Goal: Information Seeking & Learning: Check status

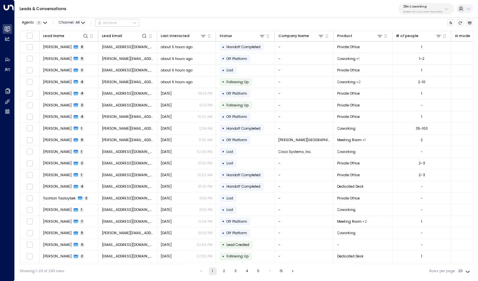
click at [71, 23] on span "Channel: All" at bounding box center [72, 22] width 30 height 7
click at [71, 74] on span "Voice" at bounding box center [69, 75] width 10 height 5
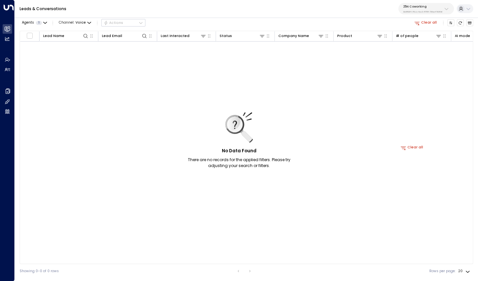
click at [404, 11] on p "3b9800f4-81ca-4ec0-8758-72fbe4763f36" at bounding box center [423, 11] width 39 height 3
type input "*********"
click at [424, 48] on span "ID: bc340fee-f559-48fc-84eb-70f3f6817ad8" at bounding box center [433, 47] width 65 height 5
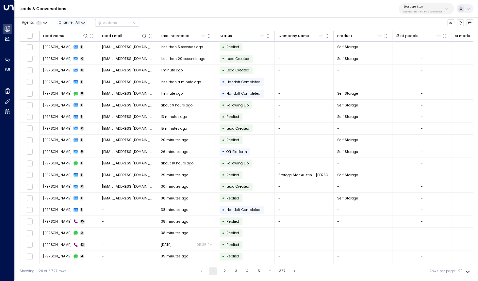
click at [72, 20] on span "Channel: All" at bounding box center [72, 22] width 30 height 7
click at [71, 73] on span "Voice" at bounding box center [69, 75] width 10 height 5
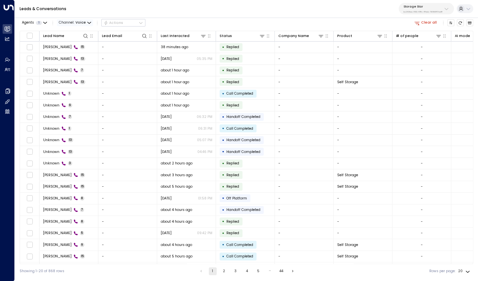
click at [64, 24] on span "Channel: Voice" at bounding box center [75, 22] width 36 height 7
click at [71, 31] on p "All" at bounding box center [70, 30] width 16 height 3
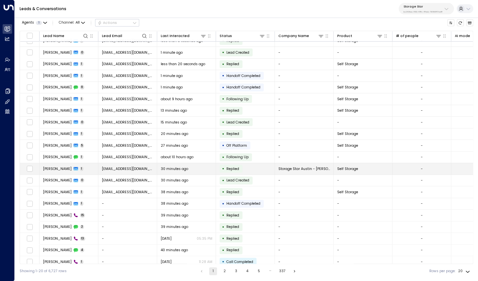
scroll to position [10, 0]
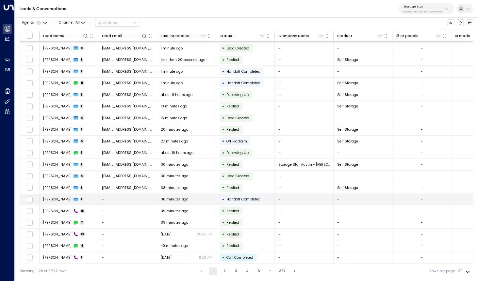
click at [46, 200] on span "[PERSON_NAME]" at bounding box center [57, 199] width 28 height 5
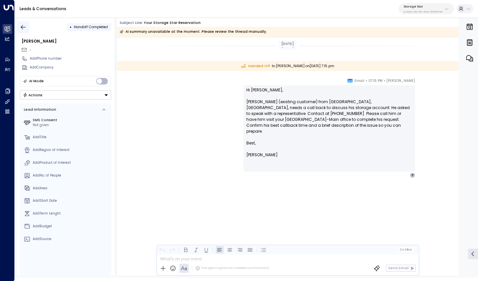
click at [24, 27] on icon "button" at bounding box center [23, 27] width 7 height 7
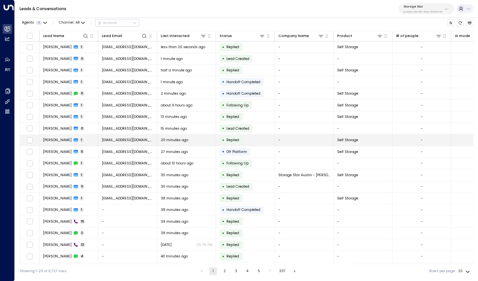
scroll to position [10, 0]
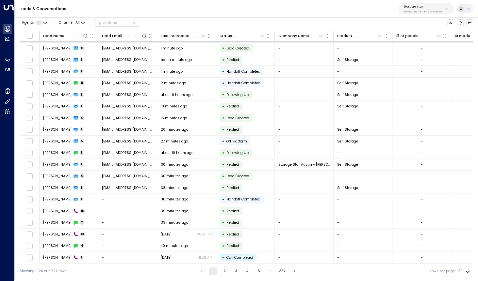
click at [461, 270] on body "Overview Leads & Conversations Leads & Conversations Analytics Analytics Agents…" at bounding box center [239, 139] width 478 height 278
click at [462, 268] on li "100" at bounding box center [464, 268] width 17 height 10
type input "***"
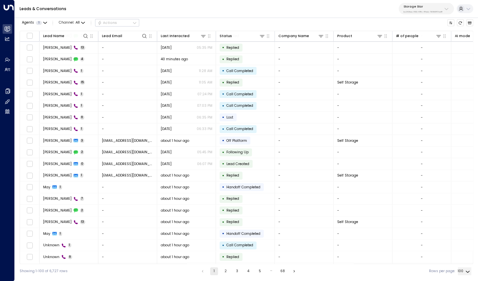
scroll to position [198, 0]
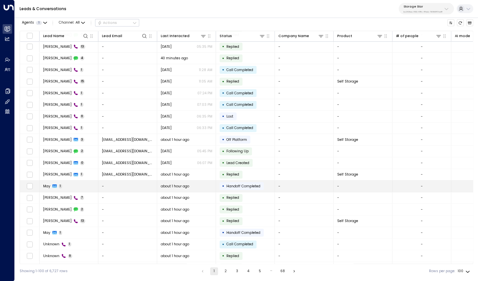
click at [55, 187] on icon at bounding box center [54, 186] width 5 height 4
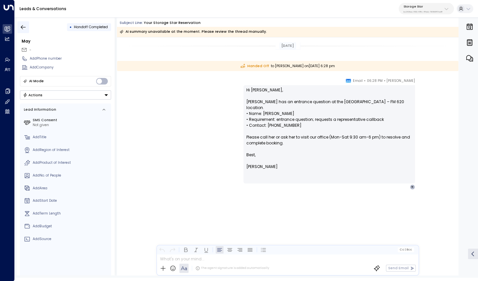
click at [23, 28] on icon "button" at bounding box center [23, 27] width 7 height 7
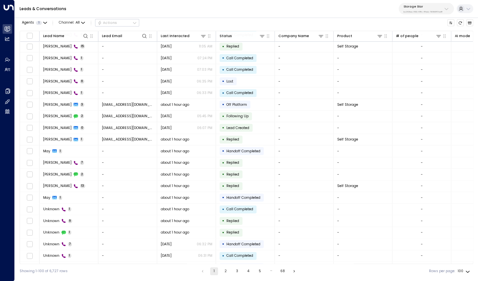
scroll to position [233, 0]
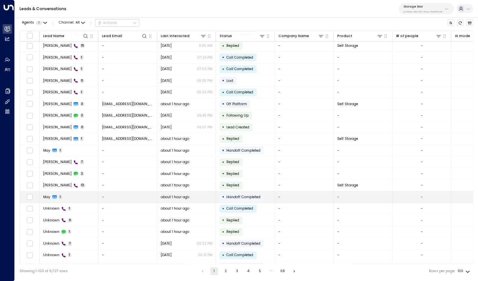
click at [49, 199] on span "May" at bounding box center [46, 196] width 7 height 5
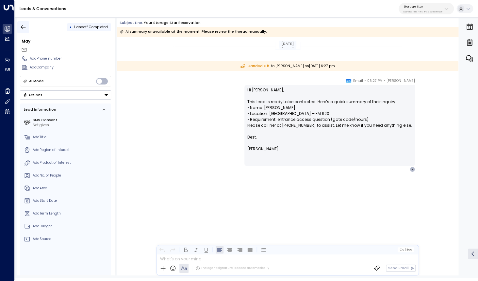
click at [20, 28] on button "button" at bounding box center [23, 27] width 12 height 12
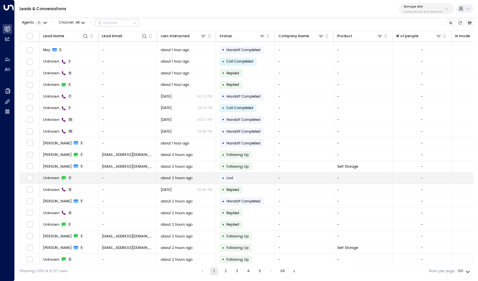
scroll to position [381, 0]
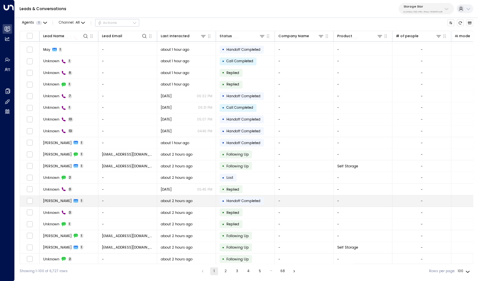
click at [58, 200] on span "[PERSON_NAME]" at bounding box center [57, 200] width 28 height 5
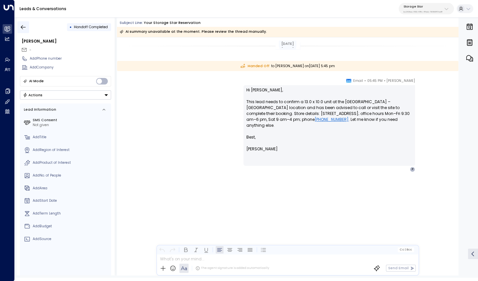
click at [22, 26] on icon "button" at bounding box center [23, 27] width 7 height 7
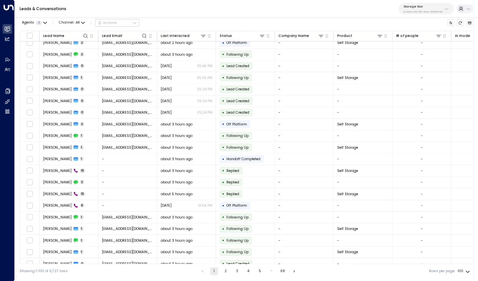
scroll to position [632, 0]
click at [467, 271] on body "Overview Leads & Conversations Leads & Conversations Analytics Analytics Agents…" at bounding box center [239, 139] width 478 height 278
click at [468, 247] on li "20" at bounding box center [464, 249] width 17 height 10
type input "**"
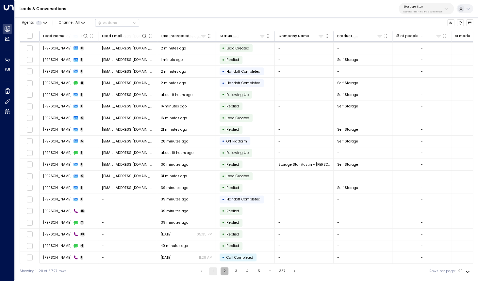
click at [223, 269] on button "2" at bounding box center [225, 271] width 8 height 8
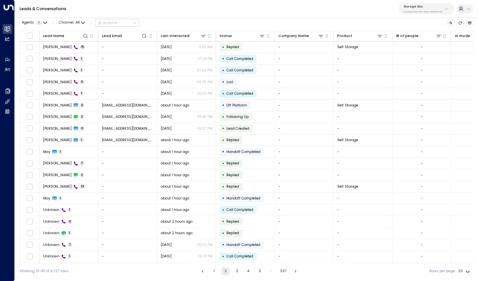
scroll to position [10, 0]
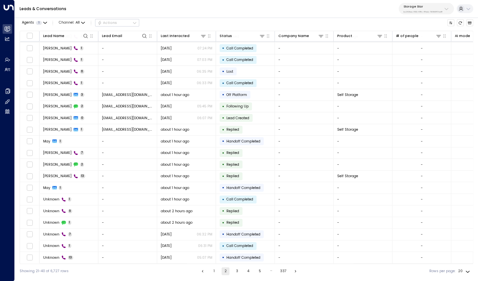
click at [237, 269] on button "3" at bounding box center [237, 271] width 8 height 8
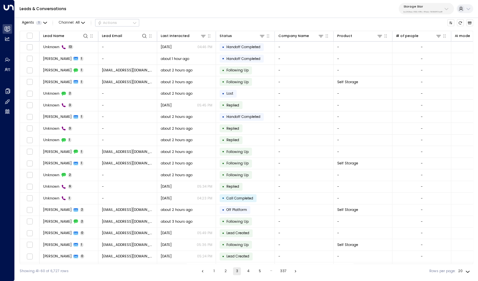
click at [248, 271] on button "4" at bounding box center [249, 271] width 8 height 8
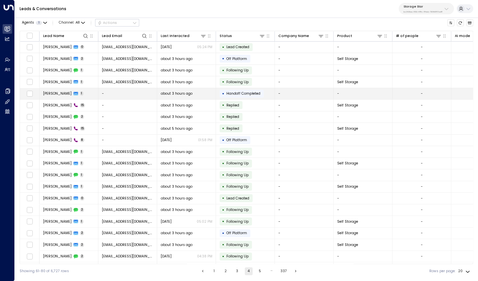
click at [50, 93] on span "[PERSON_NAME]" at bounding box center [57, 93] width 28 height 5
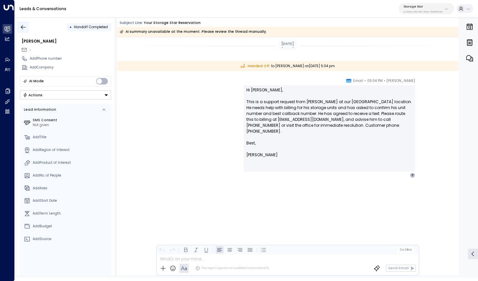
click at [21, 24] on icon "button" at bounding box center [23, 27] width 7 height 7
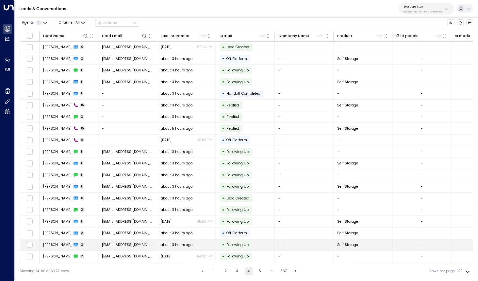
scroll to position [10, 0]
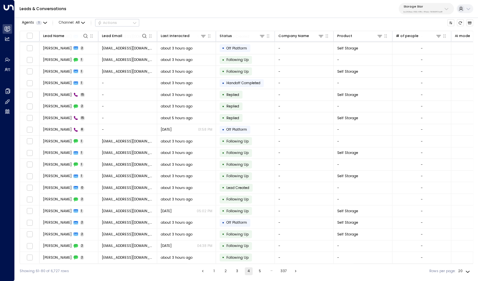
click at [259, 270] on button "5" at bounding box center [260, 271] width 8 height 8
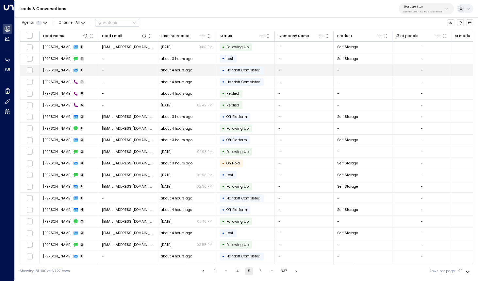
click at [60, 71] on span "[PERSON_NAME]" at bounding box center [57, 70] width 28 height 5
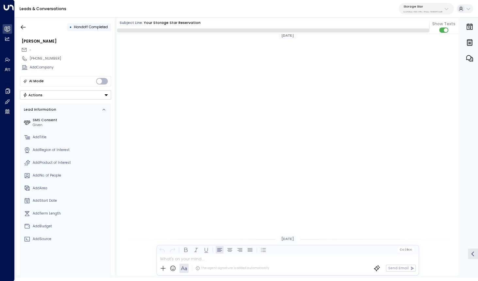
scroll to position [306, 0]
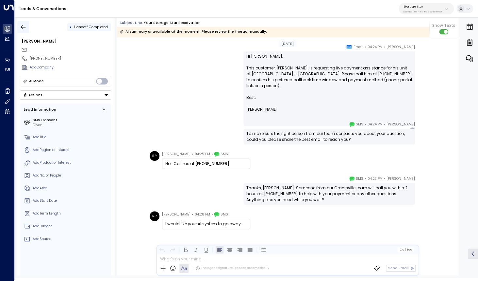
click at [26, 26] on icon "button" at bounding box center [23, 27] width 7 height 7
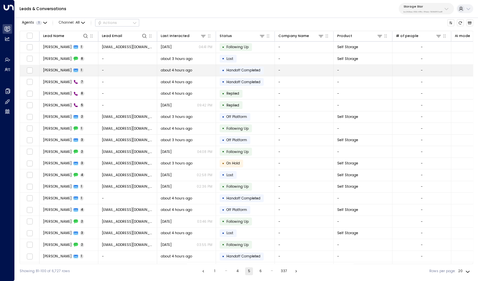
click at [60, 73] on td "[PERSON_NAME] 1" at bounding box center [69, 70] width 59 height 11
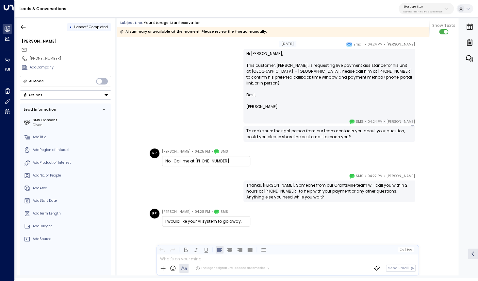
scroll to position [236, 0]
click at [24, 27] on icon "button" at bounding box center [23, 27] width 5 height 4
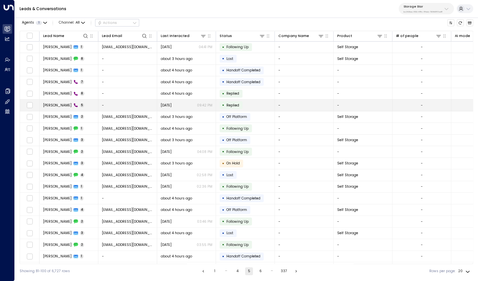
click at [56, 106] on span "[PERSON_NAME]" at bounding box center [57, 105] width 28 height 5
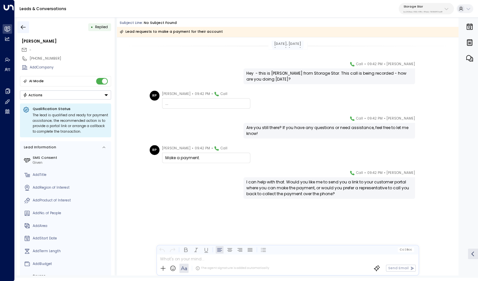
click at [25, 28] on icon "button" at bounding box center [23, 27] width 7 height 7
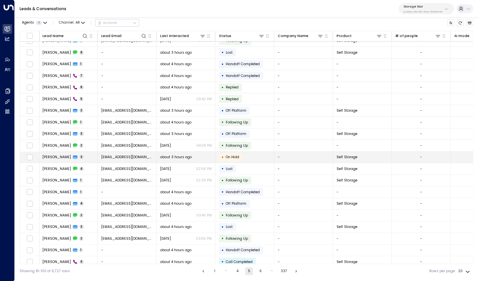
scroll to position [10, 1]
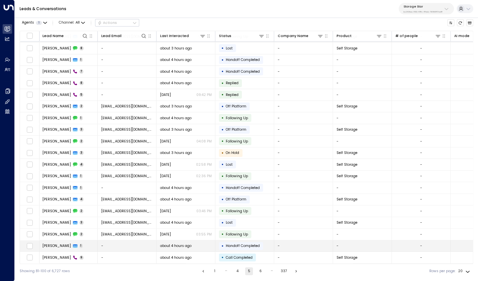
click at [57, 248] on span "[PERSON_NAME]" at bounding box center [57, 245] width 28 height 5
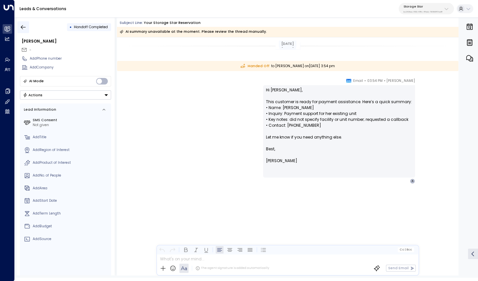
click at [27, 27] on button "button" at bounding box center [23, 27] width 12 height 12
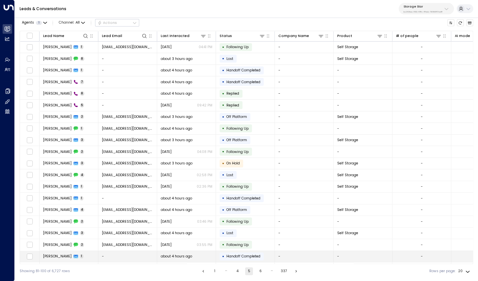
click at [57, 255] on span "[PERSON_NAME]" at bounding box center [57, 255] width 28 height 5
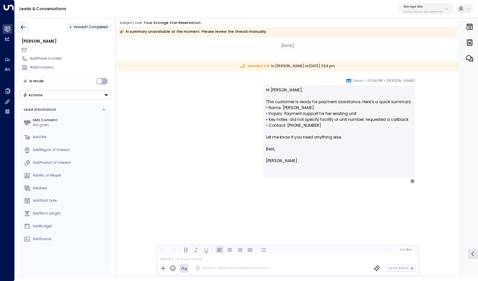
click at [24, 32] on button "button" at bounding box center [23, 27] width 12 height 12
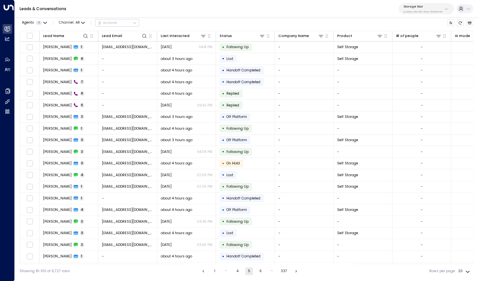
click at [260, 271] on button "6" at bounding box center [261, 271] width 8 height 8
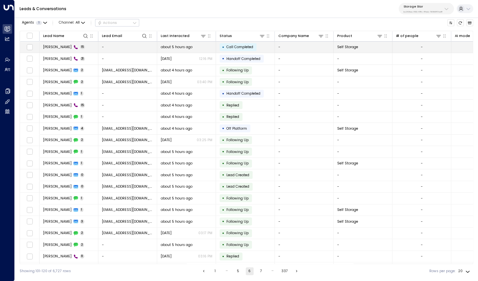
click at [57, 47] on span "[PERSON_NAME]" at bounding box center [57, 46] width 28 height 5
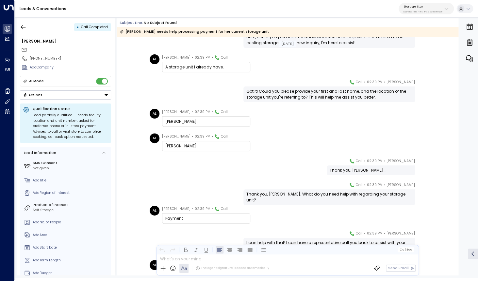
scroll to position [142, 0]
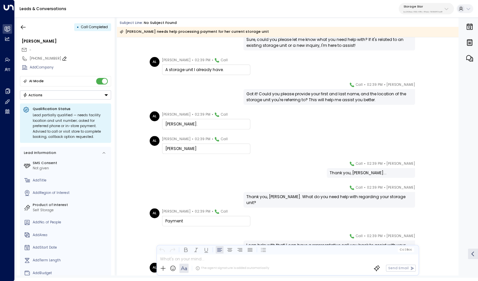
click at [38, 58] on div "[PHONE_NUMBER]" at bounding box center [70, 58] width 81 height 5
drag, startPoint x: 34, startPoint y: 58, endPoint x: 83, endPoint y: 58, distance: 49.4
click at [83, 58] on input "**********" at bounding box center [70, 58] width 80 height 5
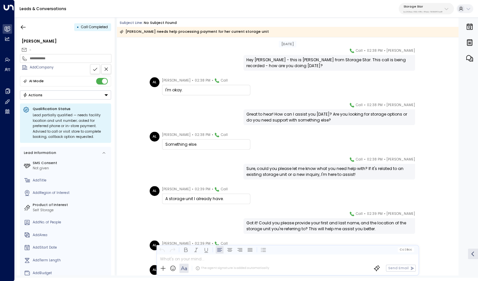
scroll to position [0, 0]
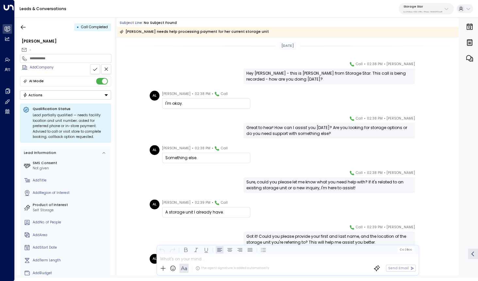
click at [150, 56] on div "[DATE] [PERSON_NAME] • 02:38 PM • Call Hey [PERSON_NAME] - this is [PERSON_NAME…" at bounding box center [288, 269] width 342 height 464
click at [23, 28] on icon "button" at bounding box center [23, 27] width 7 height 7
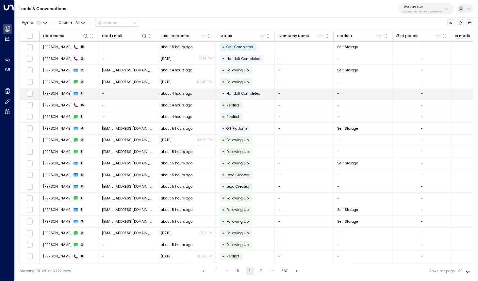
click at [49, 94] on span "[PERSON_NAME]" at bounding box center [57, 93] width 28 height 5
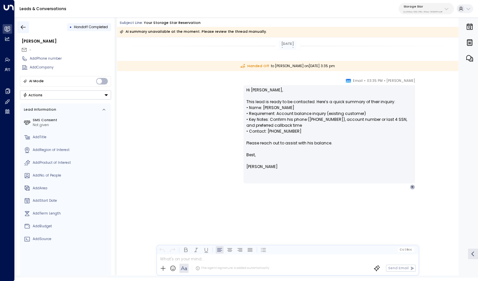
click at [23, 28] on icon "button" at bounding box center [23, 27] width 5 height 4
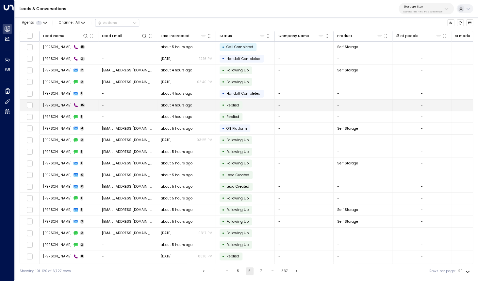
scroll to position [10, 0]
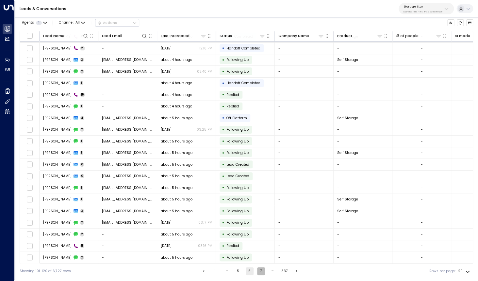
click at [260, 269] on button "7" at bounding box center [261, 271] width 8 height 8
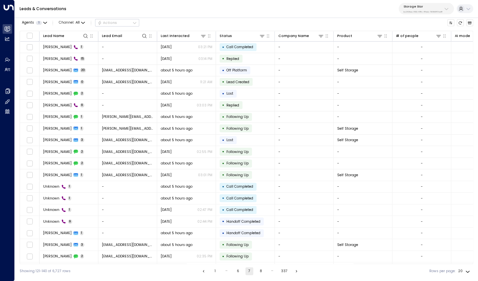
click at [239, 271] on button "6" at bounding box center [238, 271] width 8 height 8
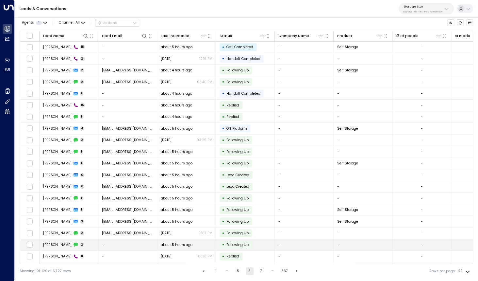
scroll to position [10, 0]
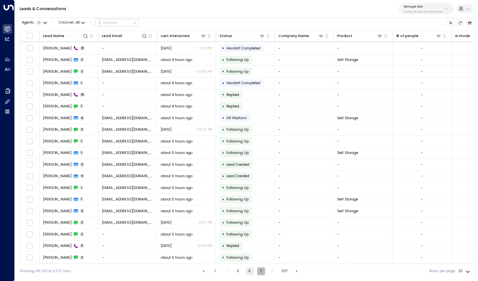
click at [259, 269] on button "7" at bounding box center [261, 271] width 8 height 8
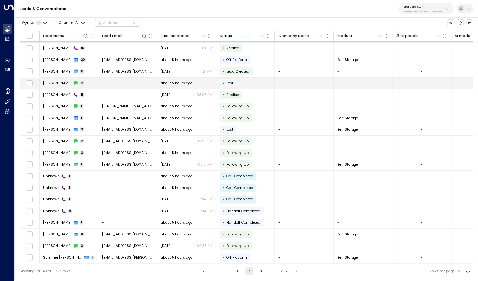
click at [52, 85] on span "[PERSON_NAME]" at bounding box center [57, 82] width 28 height 5
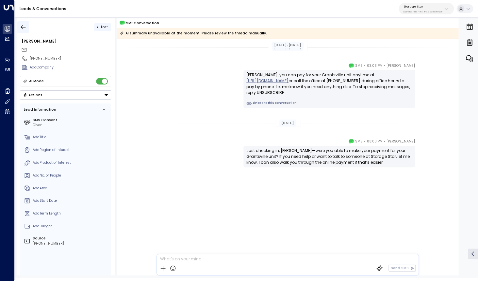
click at [24, 24] on button "button" at bounding box center [23, 27] width 12 height 12
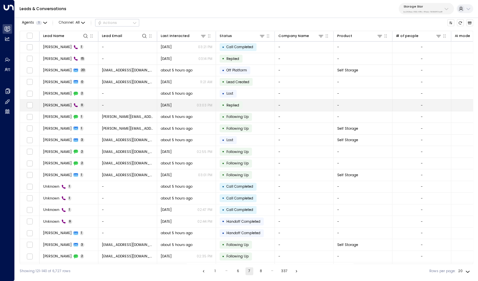
click at [56, 104] on span "[PERSON_NAME]" at bounding box center [57, 105] width 28 height 5
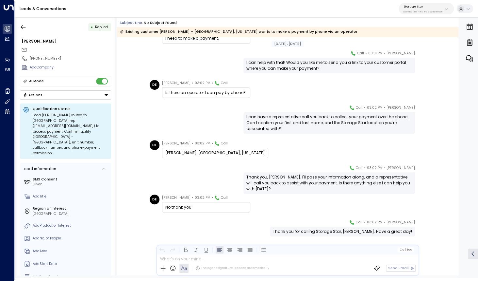
scroll to position [124, 0]
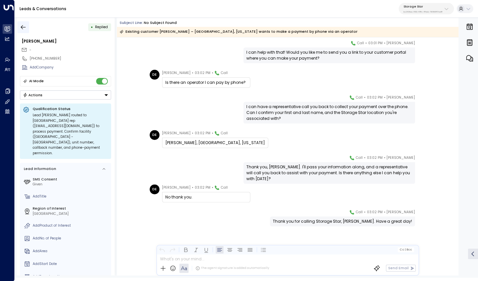
click at [23, 24] on icon "button" at bounding box center [23, 27] width 7 height 7
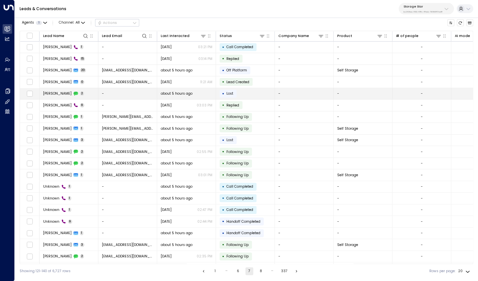
click at [60, 94] on span "[PERSON_NAME]" at bounding box center [57, 93] width 28 height 5
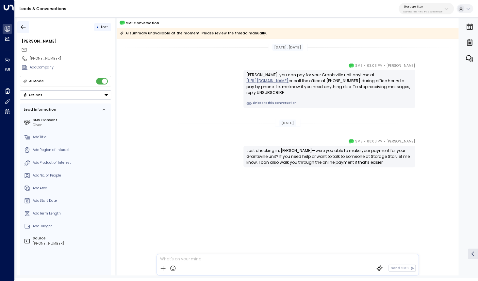
click at [23, 28] on icon "button" at bounding box center [23, 27] width 7 height 7
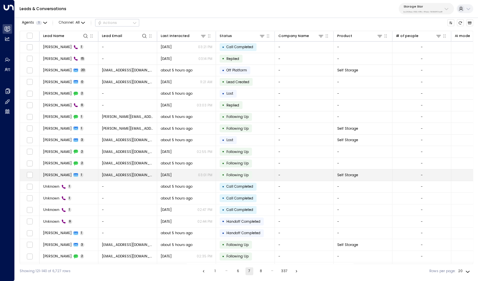
click at [60, 176] on span "[PERSON_NAME]" at bounding box center [57, 174] width 28 height 5
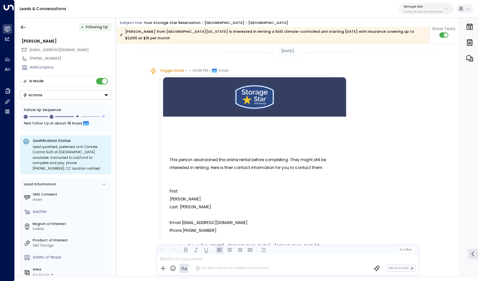
scroll to position [410, 0]
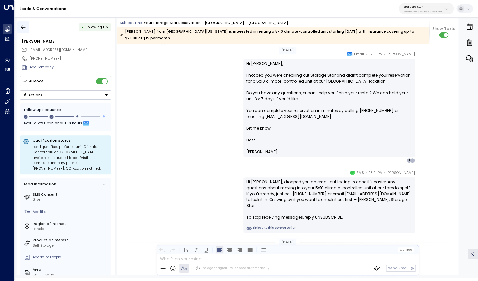
click at [22, 28] on icon "button" at bounding box center [23, 27] width 5 height 4
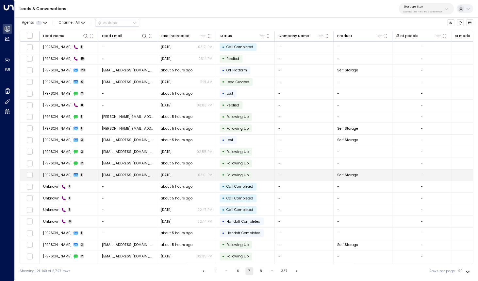
scroll to position [10, 0]
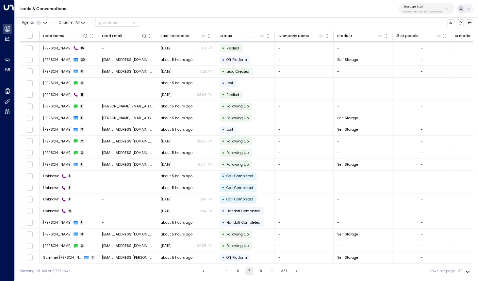
click at [260, 270] on button "8" at bounding box center [261, 271] width 8 height 8
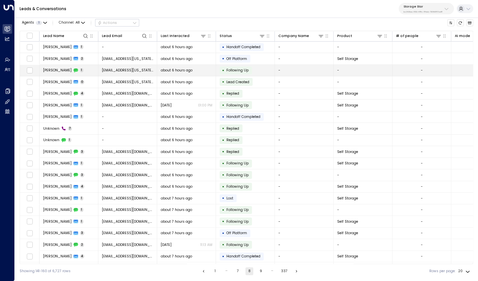
scroll to position [10, 0]
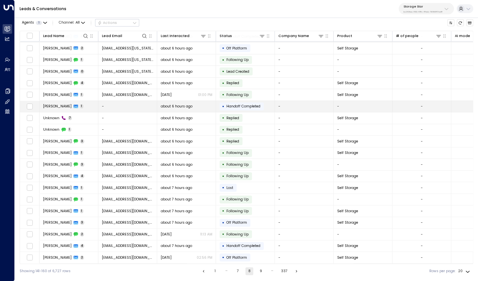
click at [58, 106] on span "[PERSON_NAME]" at bounding box center [57, 106] width 28 height 5
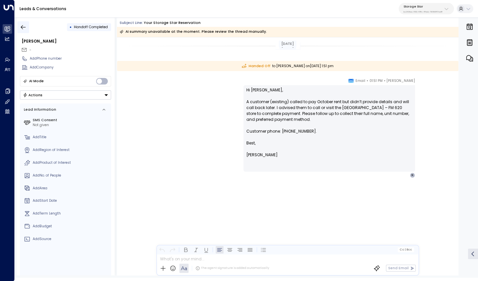
click at [26, 26] on icon "button" at bounding box center [23, 27] width 7 height 7
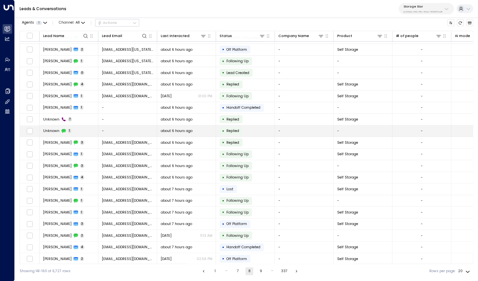
scroll to position [10, 0]
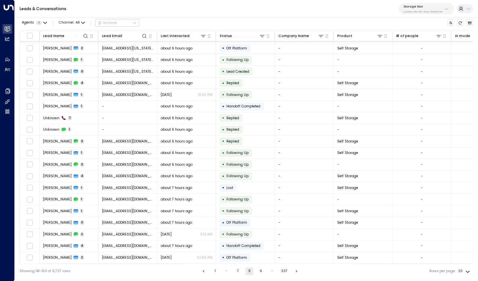
click at [263, 271] on button "9" at bounding box center [261, 271] width 8 height 8
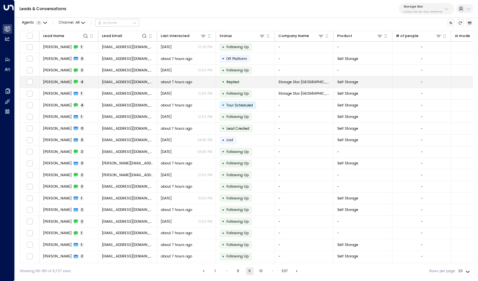
scroll to position [10, 0]
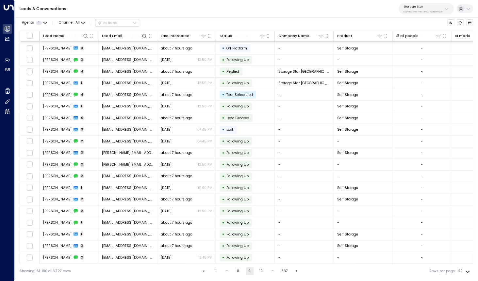
click at [258, 269] on button "10" at bounding box center [261, 271] width 8 height 8
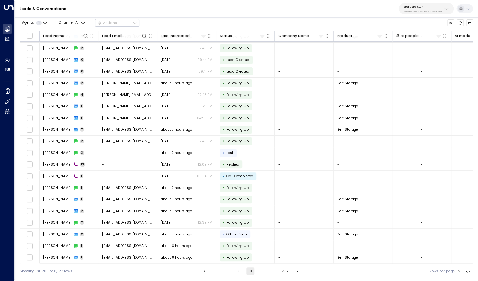
scroll to position [10, 1]
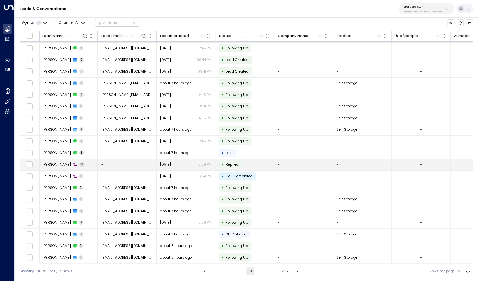
click at [58, 164] on span "[PERSON_NAME]" at bounding box center [57, 164] width 28 height 5
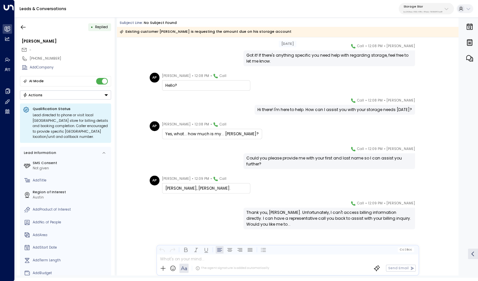
scroll to position [178, 0]
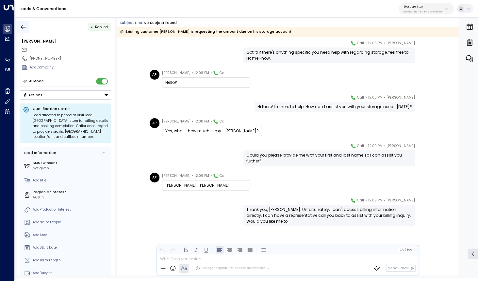
click at [25, 27] on icon "button" at bounding box center [23, 27] width 5 height 4
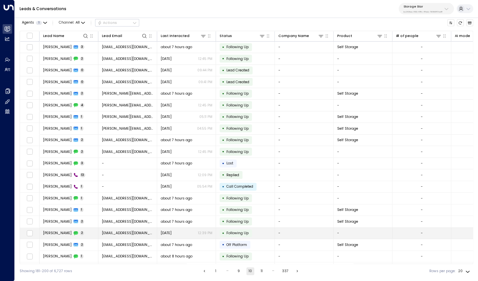
scroll to position [10, 0]
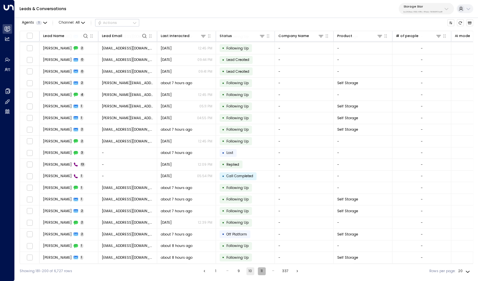
click at [260, 270] on button "11" at bounding box center [262, 271] width 8 height 8
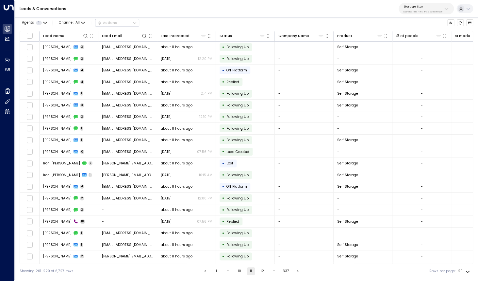
scroll to position [10, 0]
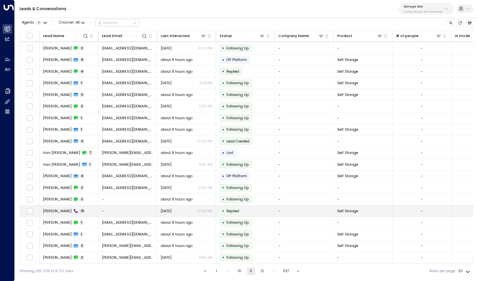
click at [60, 208] on td "[PERSON_NAME] 18" at bounding box center [69, 210] width 59 height 11
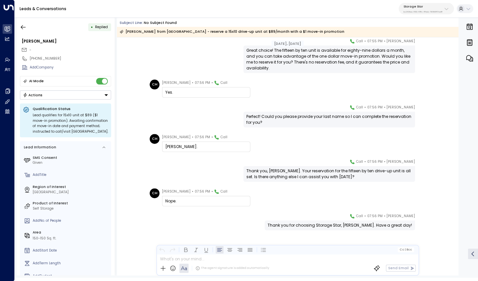
scroll to position [346, 0]
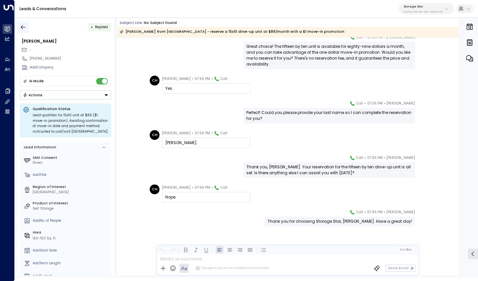
click at [24, 27] on icon "button" at bounding box center [23, 27] width 7 height 7
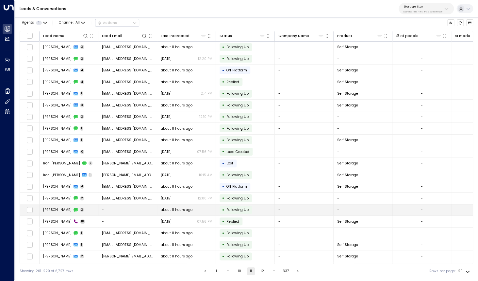
click at [60, 210] on span "[PERSON_NAME]" at bounding box center [57, 209] width 28 height 5
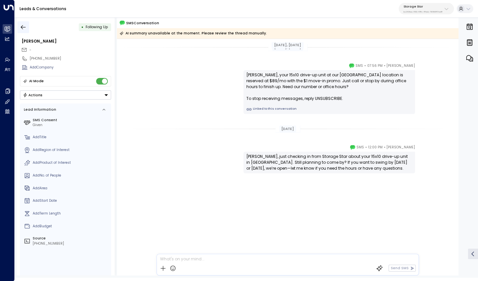
click at [24, 25] on icon "button" at bounding box center [23, 27] width 7 height 7
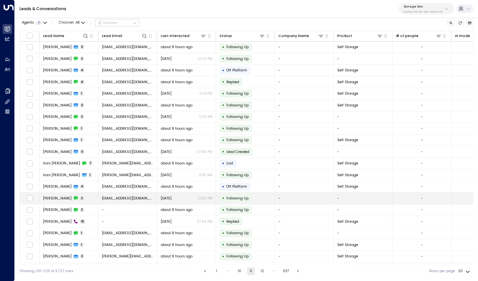
scroll to position [10, 0]
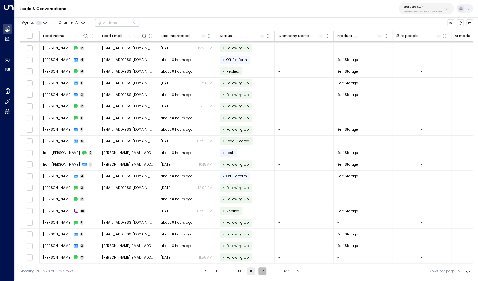
click at [261, 270] on button "12" at bounding box center [263, 271] width 8 height 8
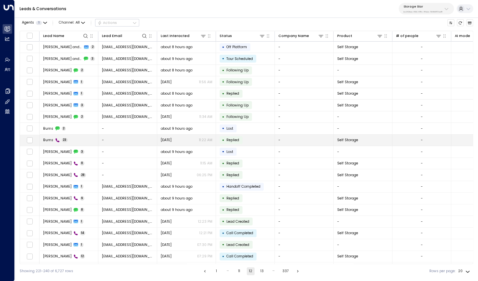
click at [50, 141] on span "Burns" at bounding box center [48, 139] width 10 height 5
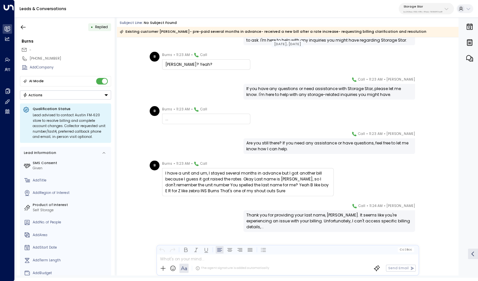
scroll to position [473, 0]
click at [21, 24] on icon "button" at bounding box center [23, 27] width 7 height 7
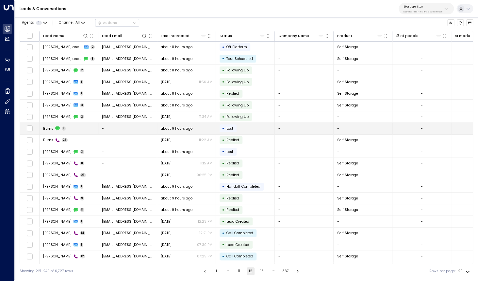
click at [50, 129] on span "Burns" at bounding box center [48, 128] width 10 height 5
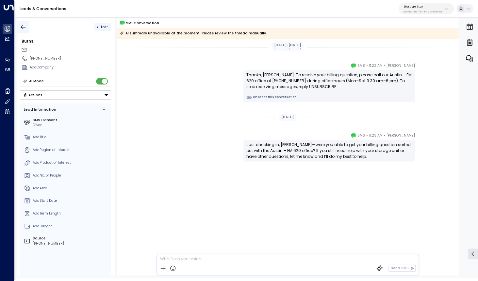
click at [26, 30] on icon "button" at bounding box center [23, 27] width 7 height 7
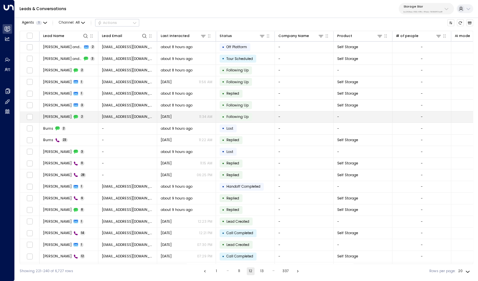
scroll to position [7, 0]
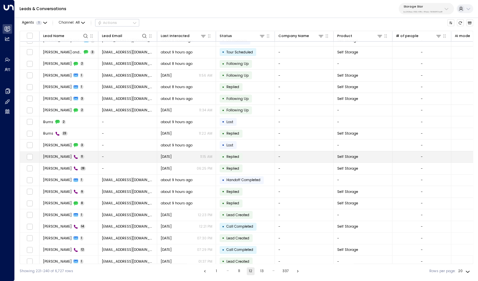
click at [62, 156] on span "[PERSON_NAME]" at bounding box center [57, 156] width 28 height 5
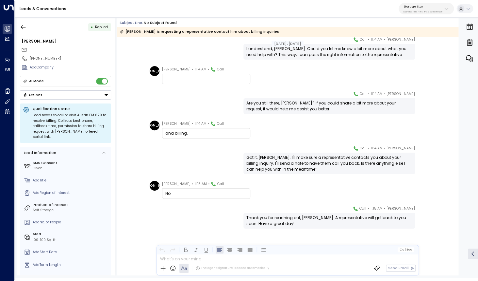
scroll to position [130, 0]
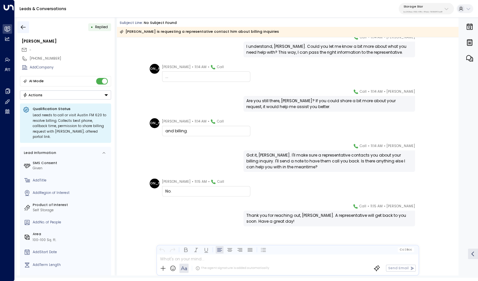
click at [24, 29] on icon "button" at bounding box center [23, 27] width 7 height 7
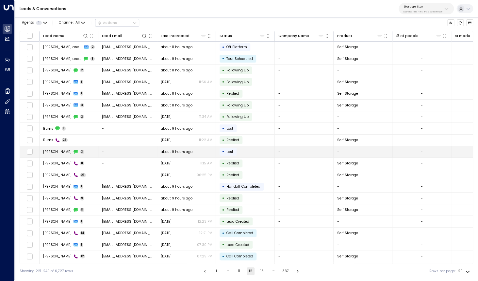
click at [61, 152] on span "[PERSON_NAME]" at bounding box center [57, 151] width 28 height 5
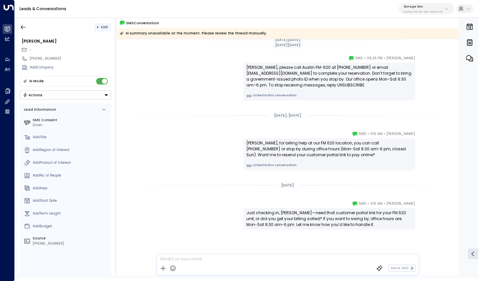
scroll to position [11, 0]
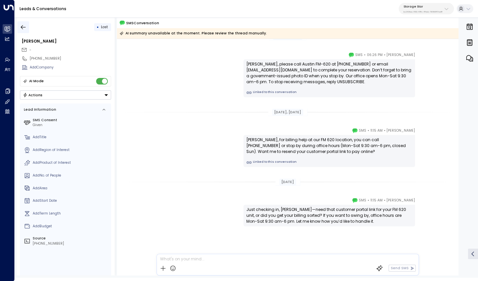
click at [25, 29] on icon "button" at bounding box center [23, 27] width 7 height 7
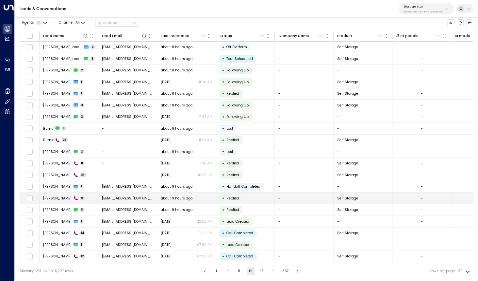
click at [60, 196] on span "[PERSON_NAME]" at bounding box center [57, 198] width 28 height 5
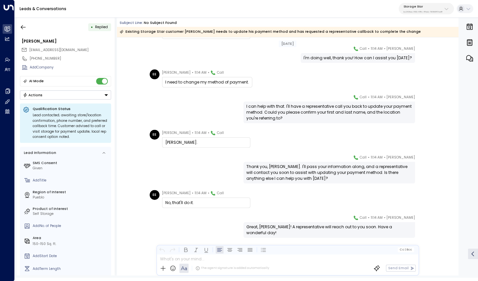
scroll to position [76, 0]
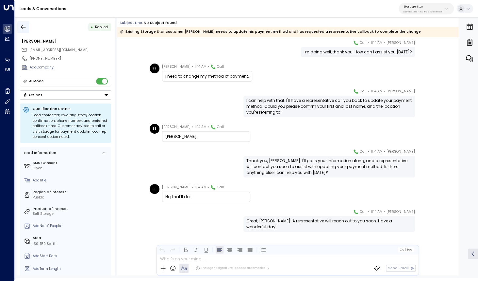
click at [18, 27] on button "button" at bounding box center [23, 27] width 12 height 12
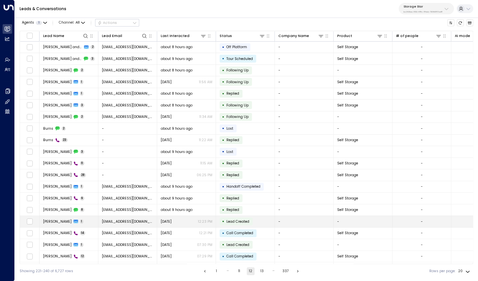
click at [59, 220] on span "[PERSON_NAME]" at bounding box center [57, 221] width 28 height 5
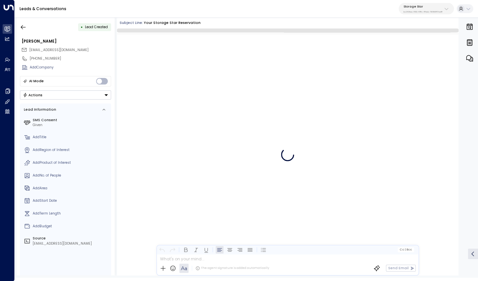
scroll to position [812, 0]
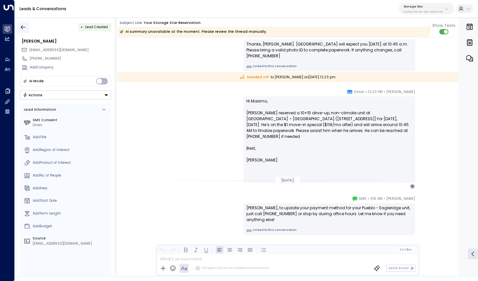
click at [23, 24] on icon "button" at bounding box center [23, 27] width 7 height 7
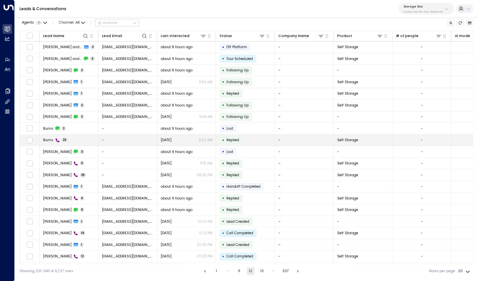
scroll to position [10, 0]
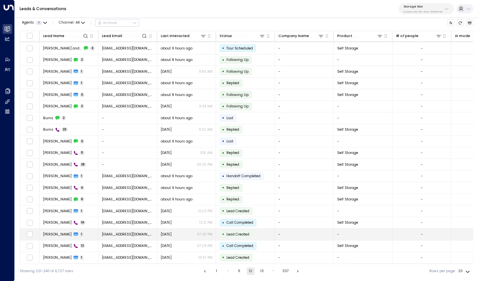
click at [64, 236] on span "[PERSON_NAME]" at bounding box center [57, 234] width 28 height 5
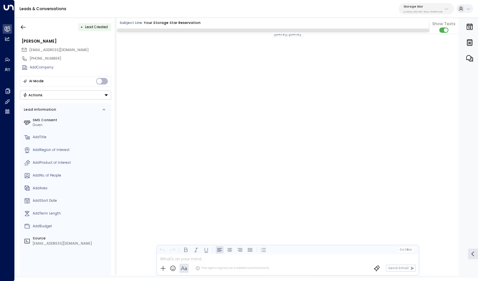
scroll to position [823, 0]
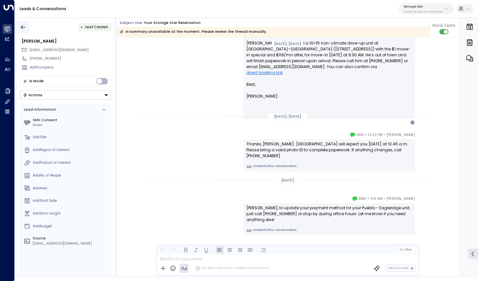
click at [22, 26] on icon "button" at bounding box center [23, 27] width 5 height 4
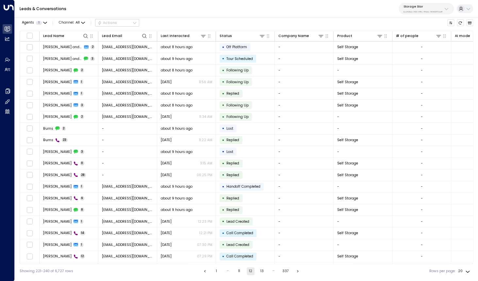
click at [261, 272] on button "13" at bounding box center [262, 271] width 8 height 8
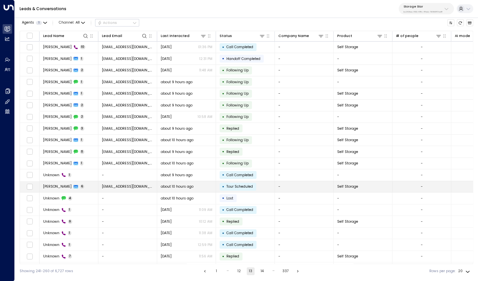
click at [58, 188] on span "[PERSON_NAME]" at bounding box center [57, 186] width 28 height 5
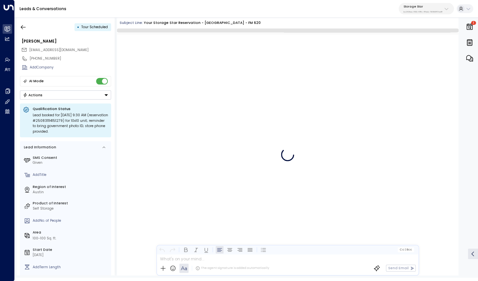
scroll to position [879, 0]
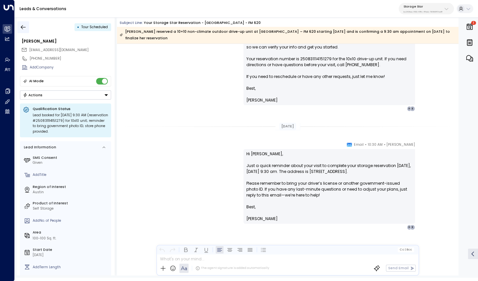
click at [27, 29] on button "button" at bounding box center [23, 27] width 12 height 12
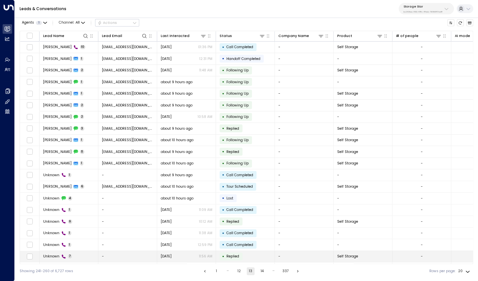
scroll to position [10, 0]
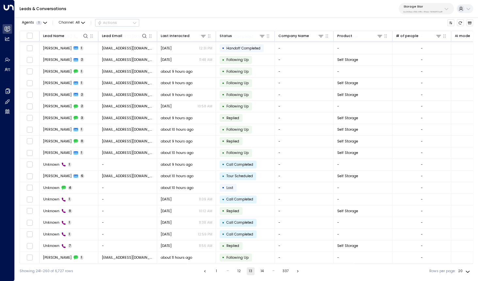
click at [260, 268] on button "14" at bounding box center [262, 271] width 8 height 8
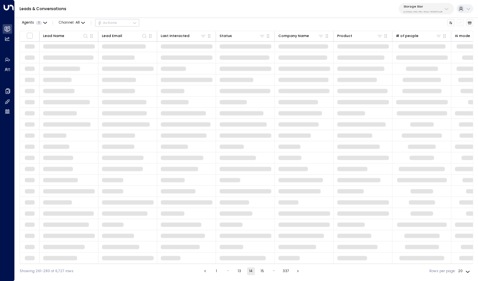
scroll to position [1, 0]
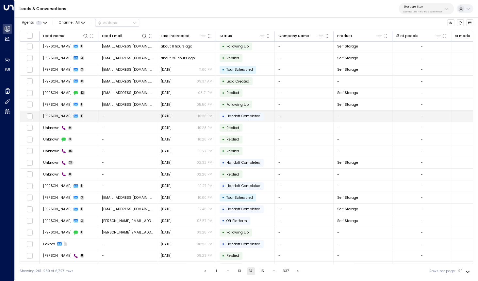
click at [58, 119] on td "[PERSON_NAME] 1" at bounding box center [69, 116] width 59 height 11
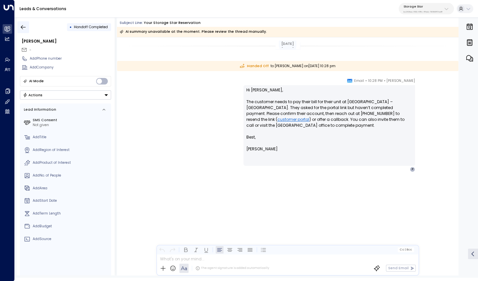
click at [23, 28] on icon "button" at bounding box center [23, 27] width 7 height 7
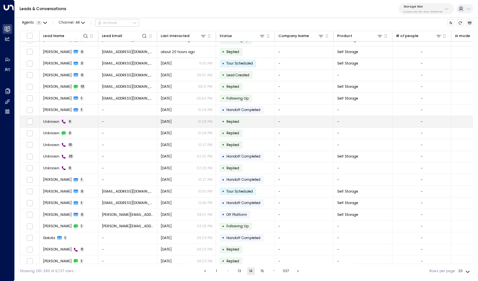
scroll to position [10, 0]
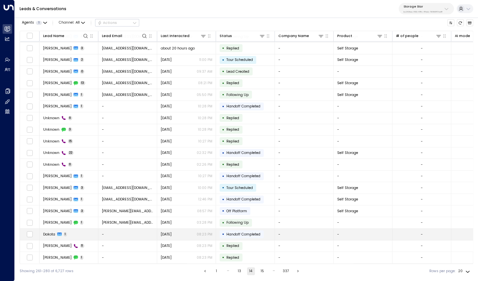
click at [52, 234] on span "Dakota" at bounding box center [49, 234] width 12 height 5
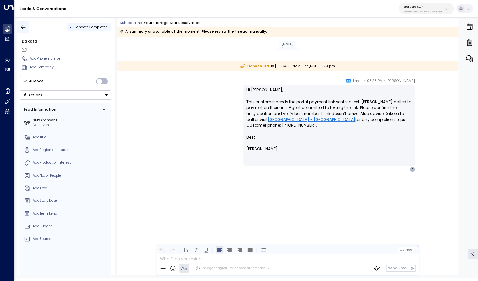
click at [27, 26] on button "button" at bounding box center [23, 27] width 12 height 12
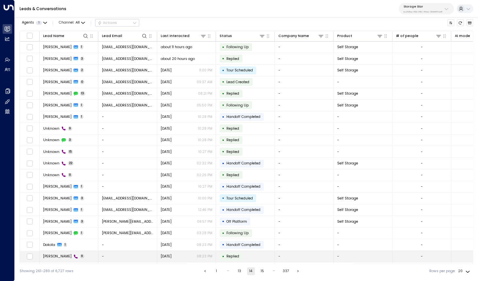
click at [55, 258] on span "[PERSON_NAME]" at bounding box center [57, 255] width 28 height 5
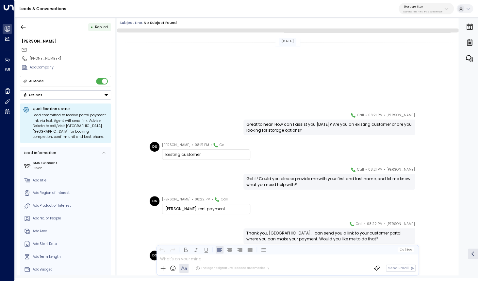
scroll to position [121, 0]
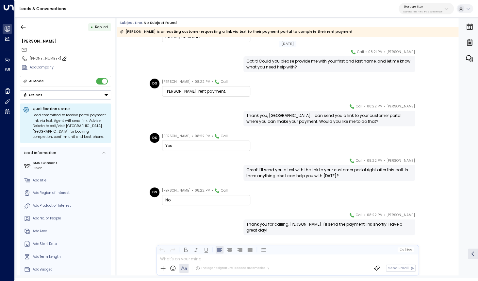
click at [44, 60] on div "[PHONE_NUMBER]" at bounding box center [70, 58] width 81 height 5
drag, startPoint x: 33, startPoint y: 59, endPoint x: 69, endPoint y: 59, distance: 35.6
click at [69, 59] on input "**********" at bounding box center [70, 58] width 80 height 5
click at [26, 27] on icon "button" at bounding box center [23, 27] width 7 height 7
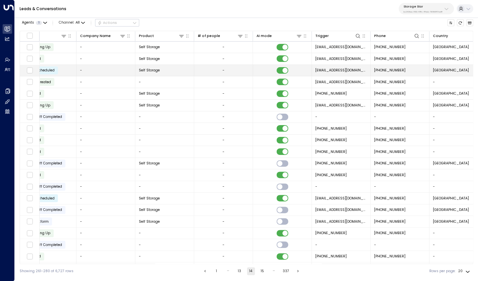
scroll to position [0, 201]
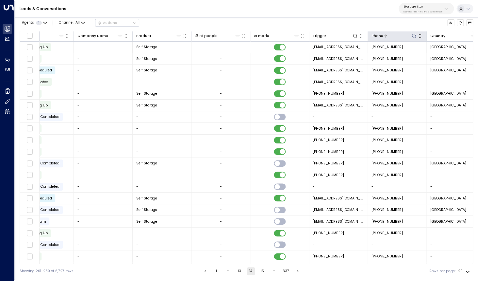
click at [415, 36] on icon at bounding box center [414, 35] width 5 height 5
type input "**********"
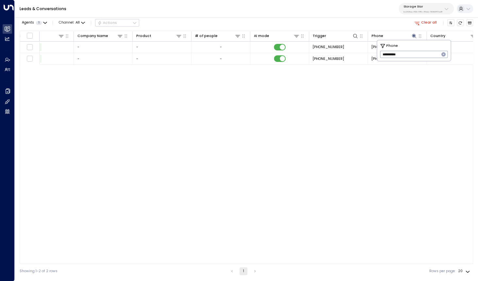
click at [272, 125] on div "Lead Name Lead Email Last Interacted Status Company Name Product # of people AI…" at bounding box center [247, 147] width 454 height 233
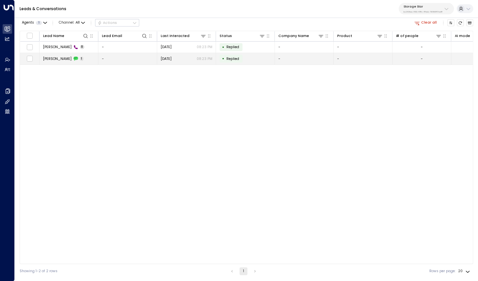
click at [57, 61] on td "[PERSON_NAME] 1" at bounding box center [69, 58] width 59 height 11
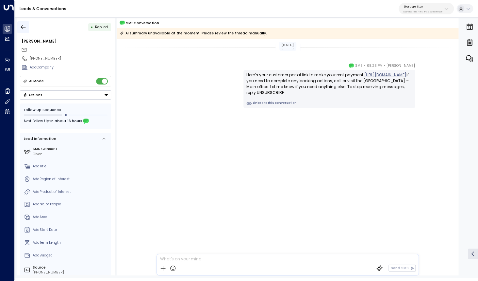
click at [22, 30] on icon "button" at bounding box center [23, 27] width 7 height 7
